Goal: Task Accomplishment & Management: Use online tool/utility

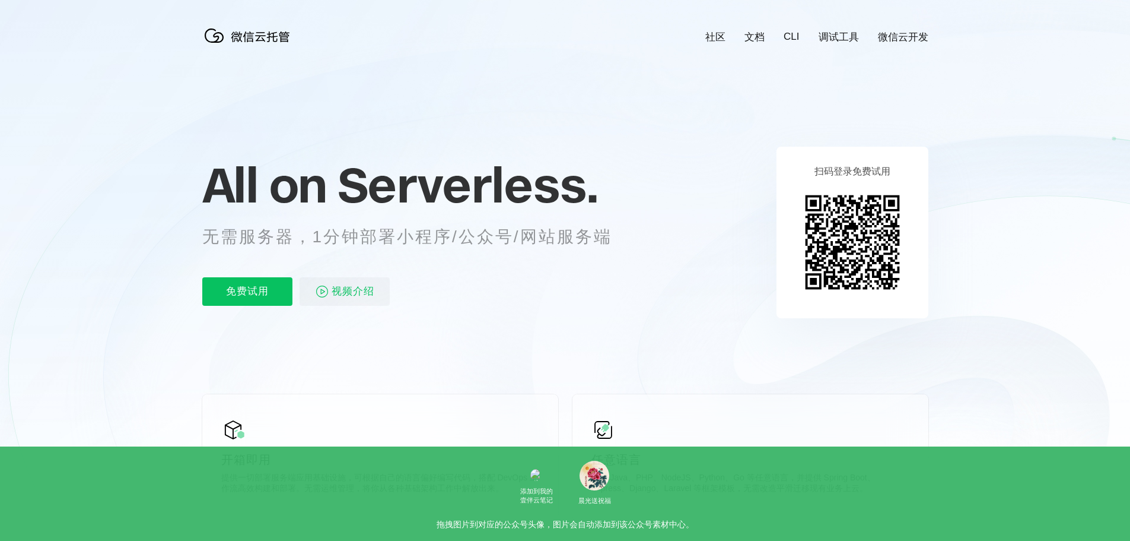
scroll to position [0, 2110]
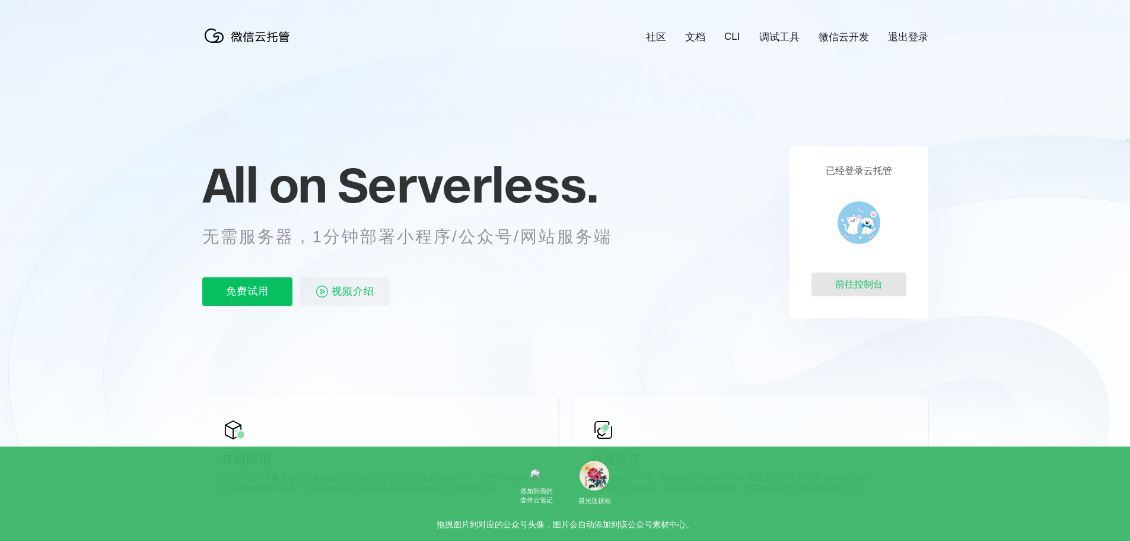
scroll to position [0, 2110]
click at [847, 284] on div "前往控制台" at bounding box center [859, 284] width 95 height 24
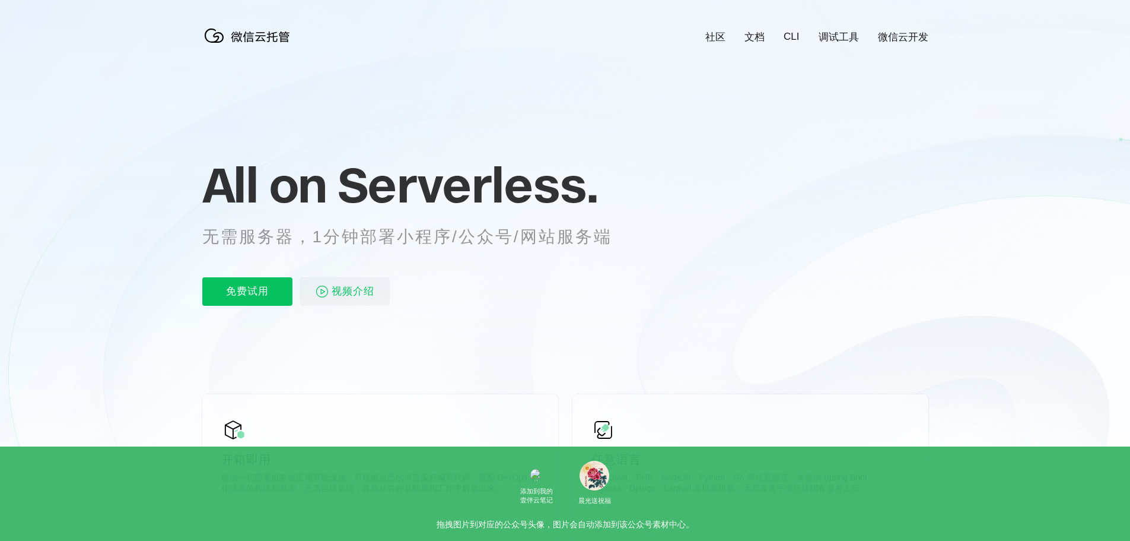
scroll to position [0, 2110]
click at [252, 291] on p "免费试用" at bounding box center [247, 291] width 90 height 28
